Goal: Find contact information: Find contact information

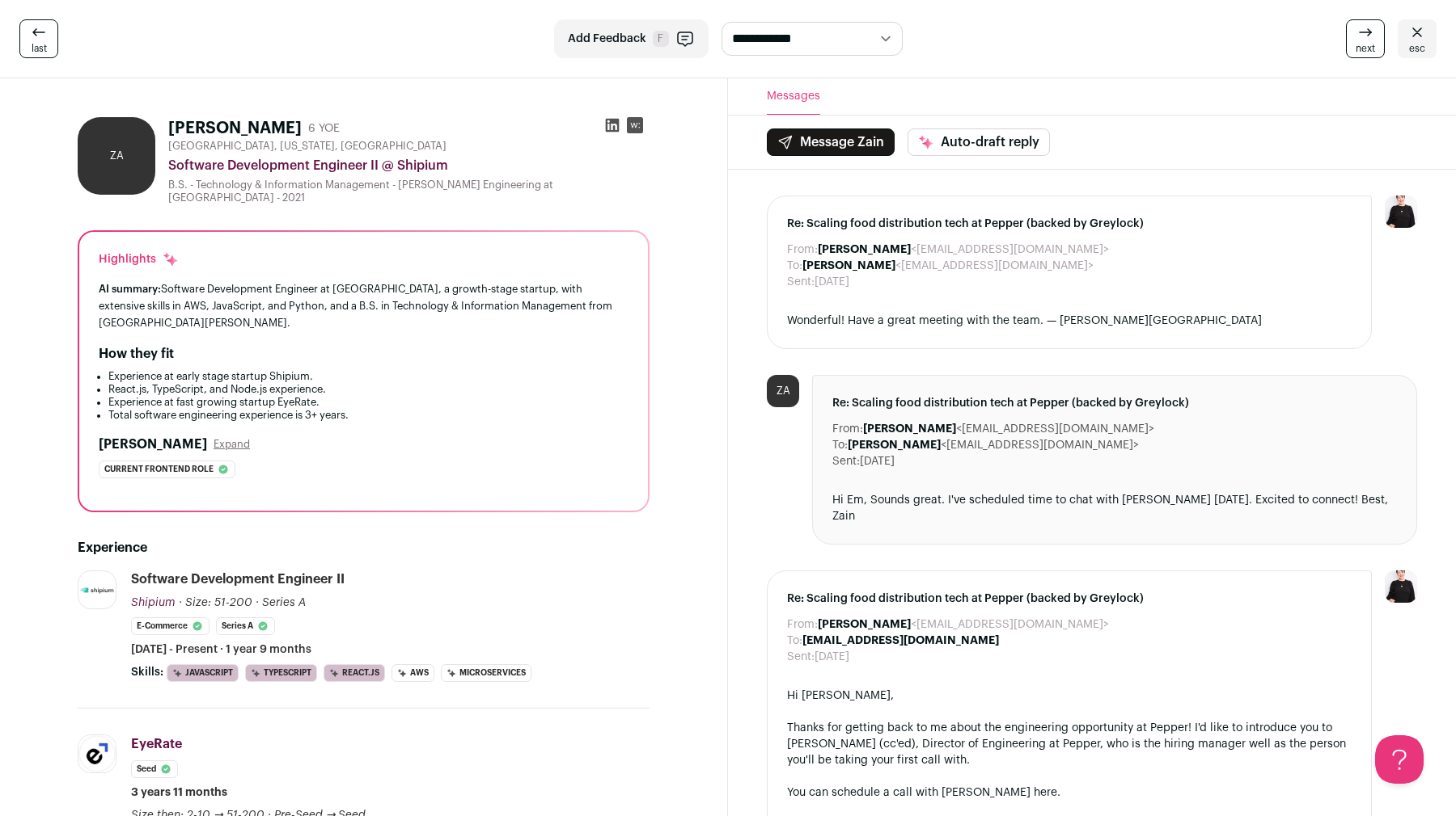
click at [227, 120] on h1 "[PERSON_NAME]" at bounding box center [235, 129] width 134 height 23
copy h1 "Aljabiry"
drag, startPoint x: 165, startPoint y: 165, endPoint x: 380, endPoint y: 165, distance: 215.0
click at [380, 165] on div "ZA Zain Aljabiry 6 YOE [GEOGRAPHIC_DATA], [US_STATE], [GEOGRAPHIC_DATA] Softwar…" at bounding box center [363, 160] width 572 height 87
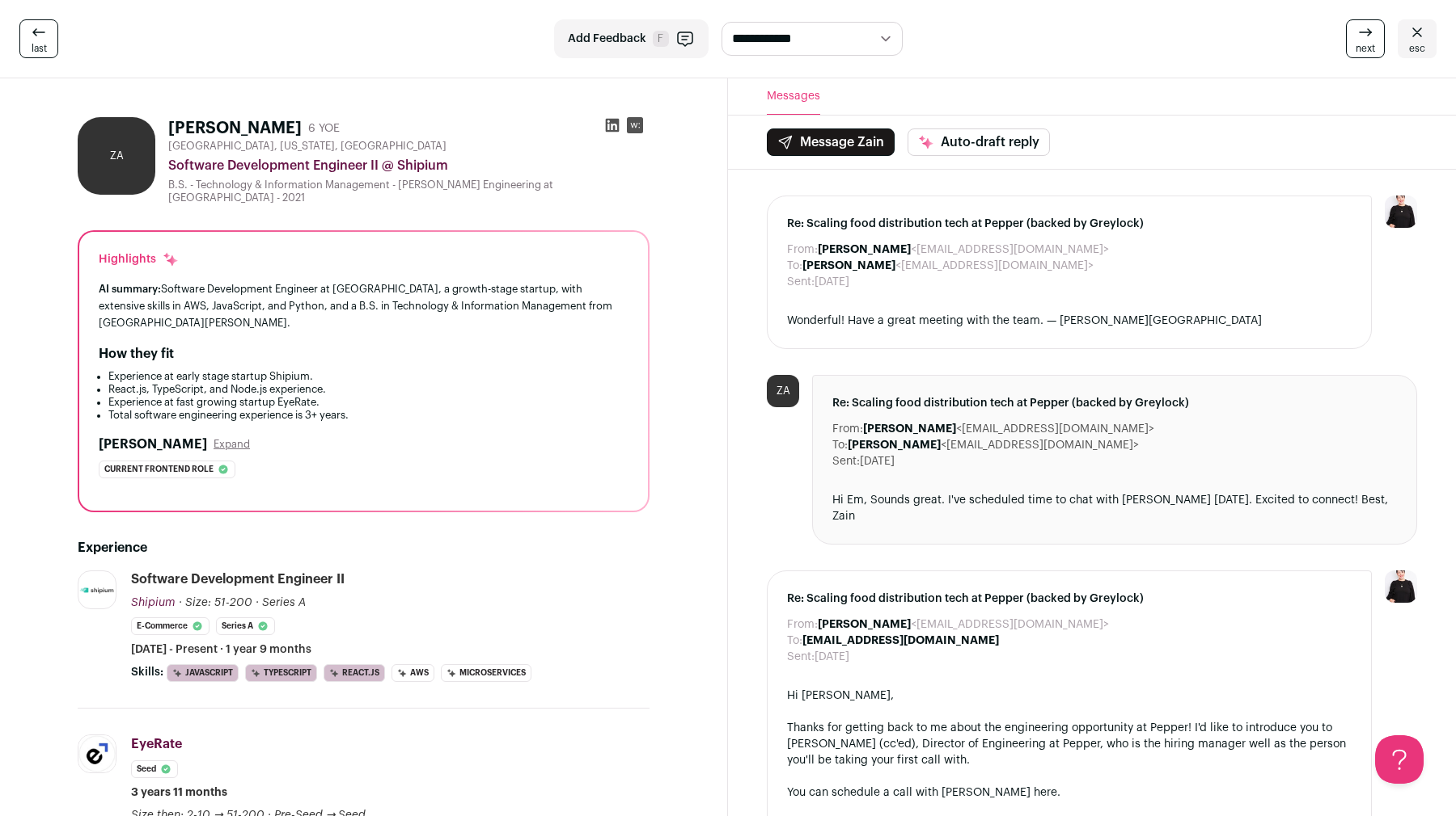
copy div "Software Development Engineer II"
drag, startPoint x: 886, startPoint y: 268, endPoint x: 976, endPoint y: 265, distance: 90.0
click at [976, 265] on dd "[PERSON_NAME] <[EMAIL_ADDRESS][DOMAIN_NAME]>" at bounding box center [948, 266] width 291 height 16
drag, startPoint x: 991, startPoint y: 263, endPoint x: 884, endPoint y: 261, distance: 107.0
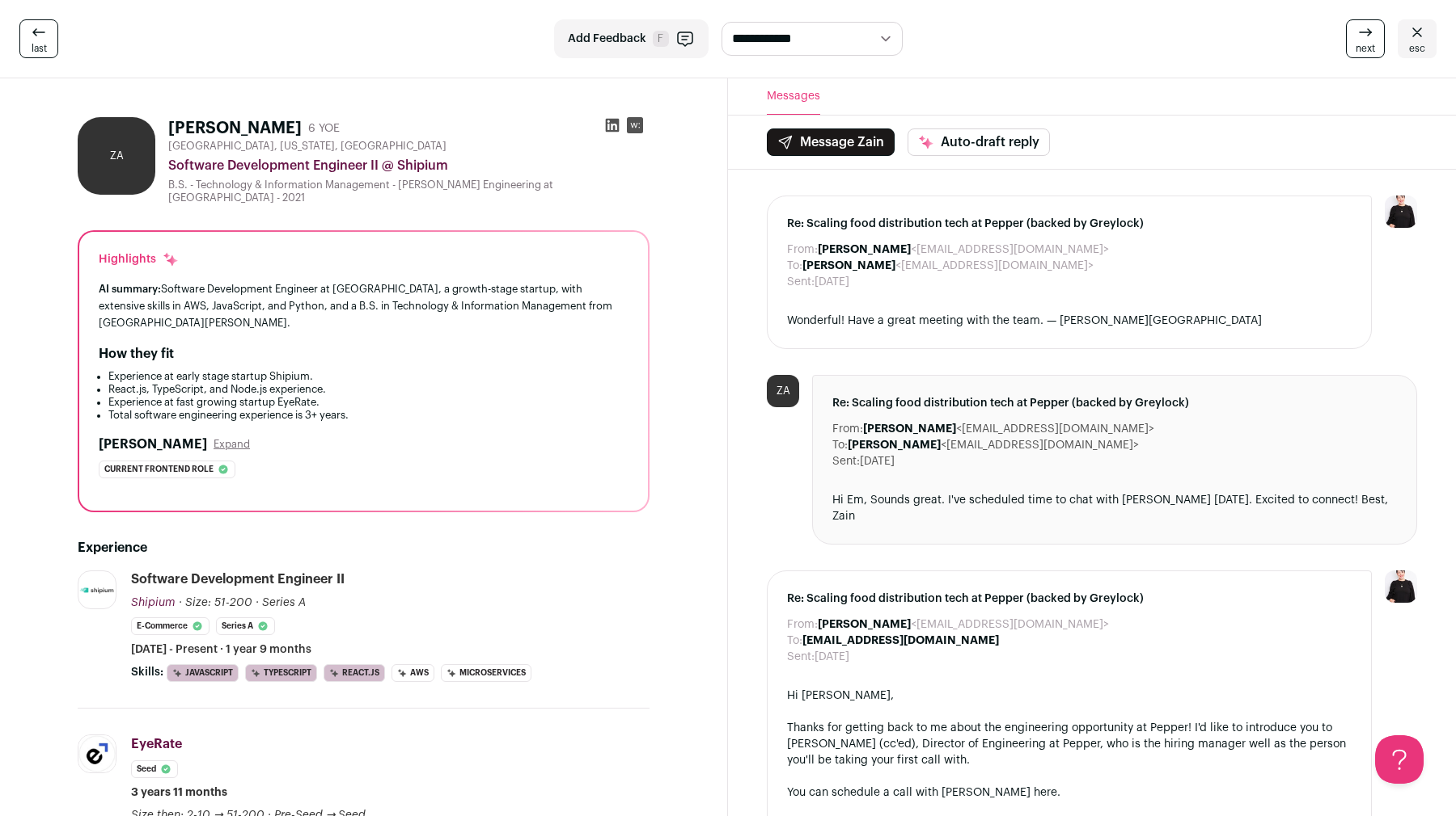
click at [884, 261] on dd "[PERSON_NAME] <[EMAIL_ADDRESS][DOMAIN_NAME]>" at bounding box center [948, 266] width 291 height 16
copy dd "[EMAIL_ADDRESS][DOMAIN_NAME]"
click at [611, 124] on icon at bounding box center [612, 125] width 16 height 16
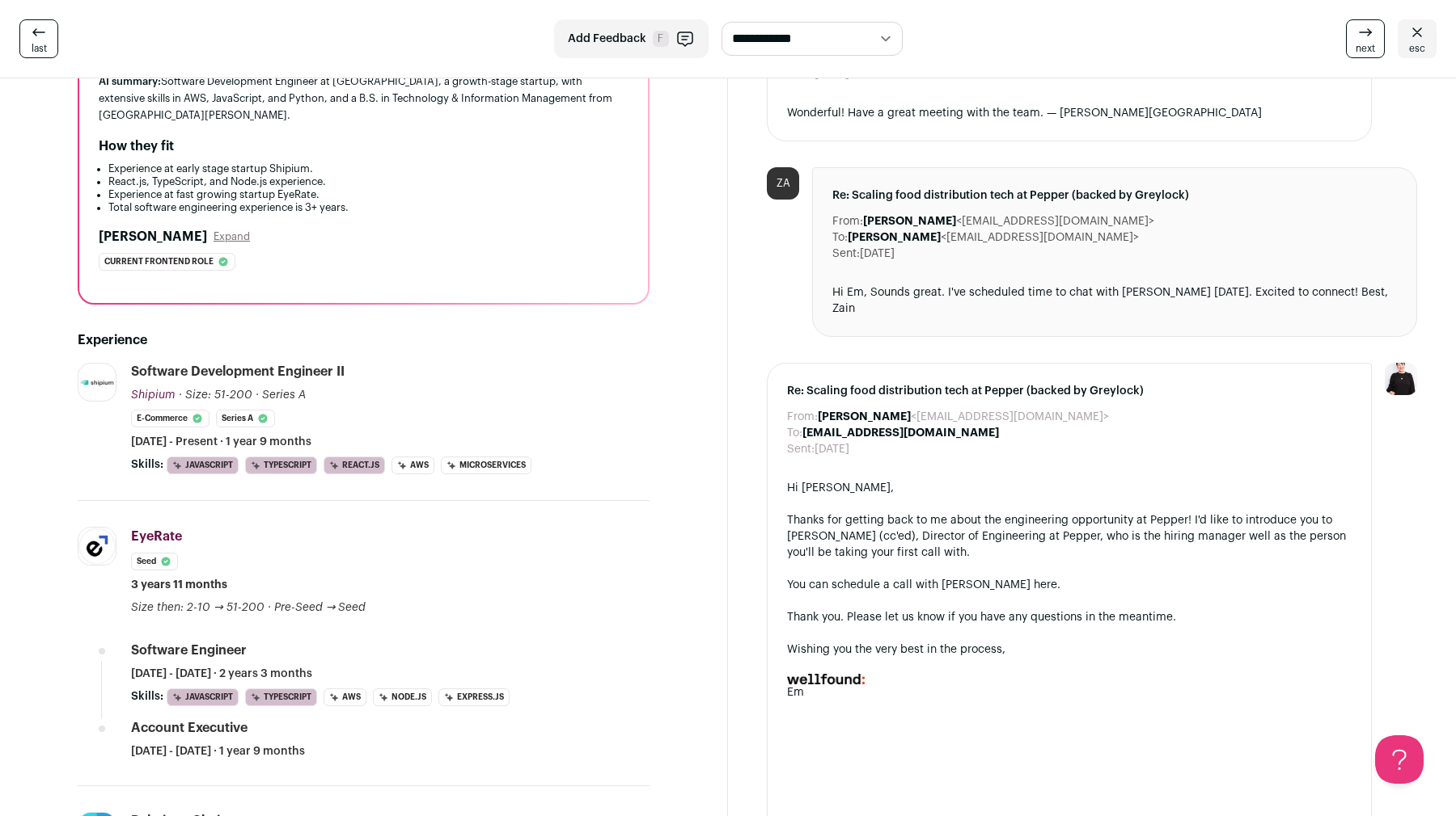
scroll to position [331, 0]
